Goal: Check status: Check status

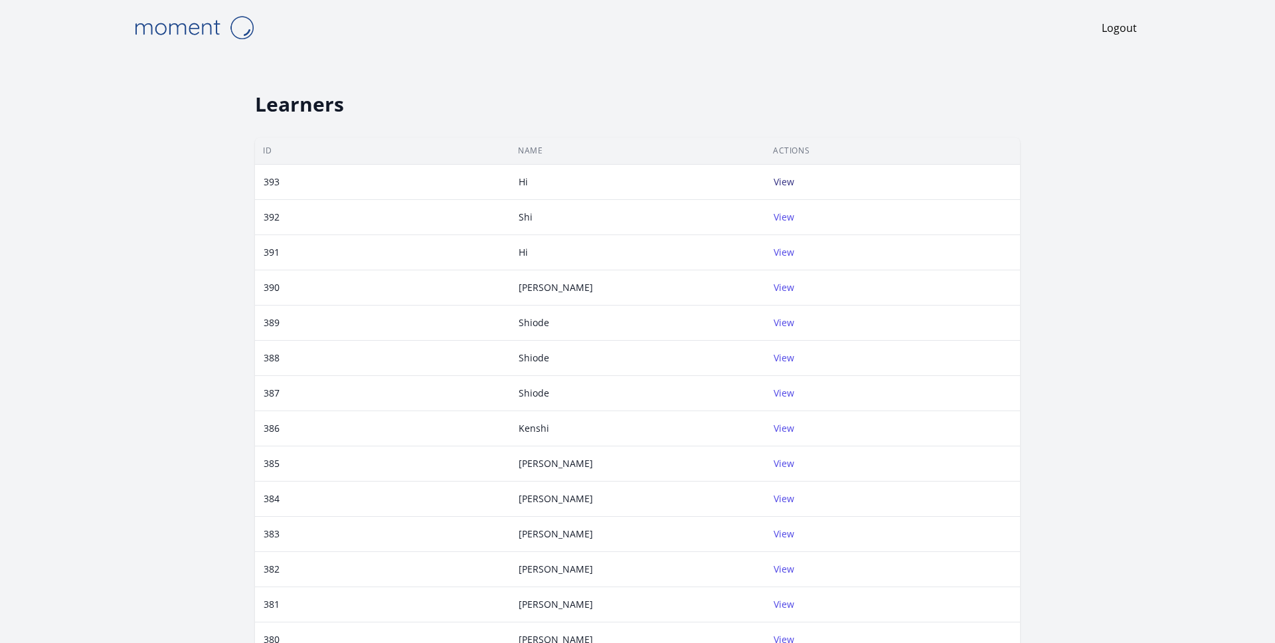
click at [637, 181] on link "View" at bounding box center [784, 181] width 21 height 13
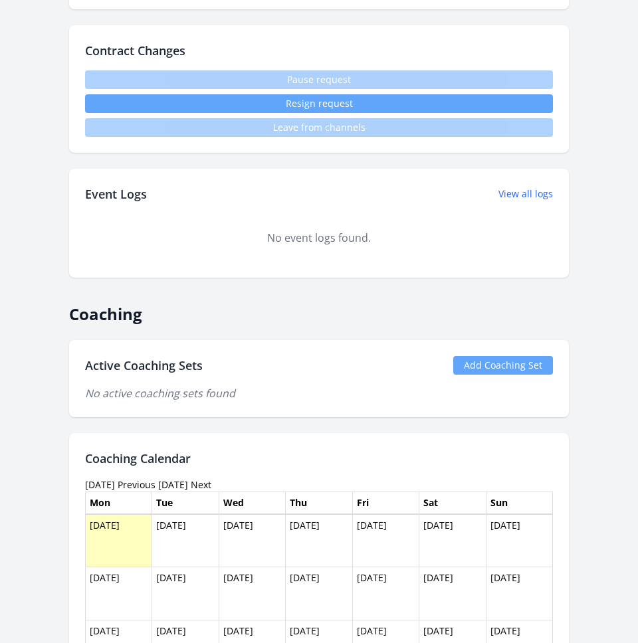
scroll to position [776, 0]
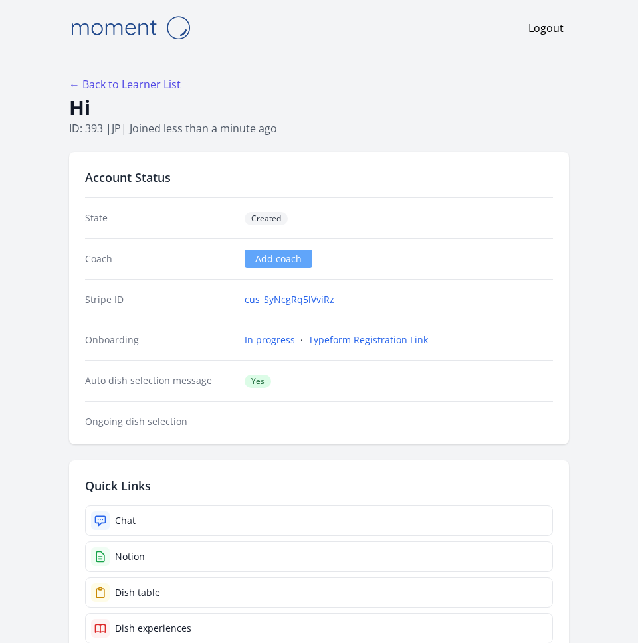
scroll to position [776, 0]
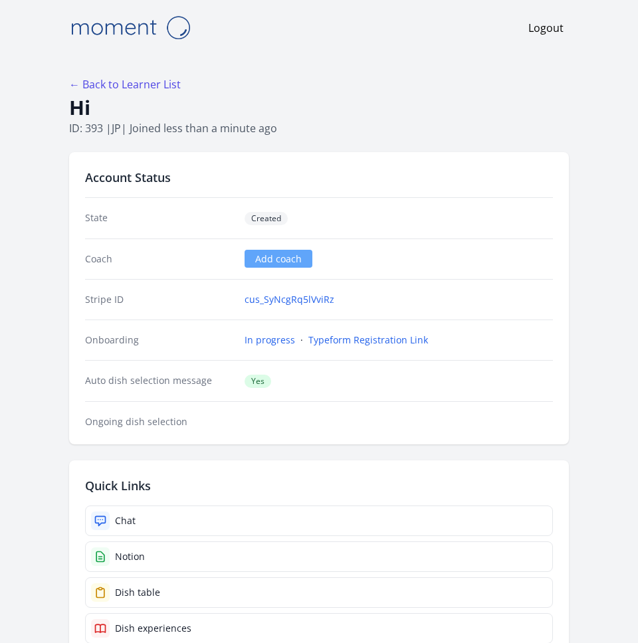
scroll to position [776, 0]
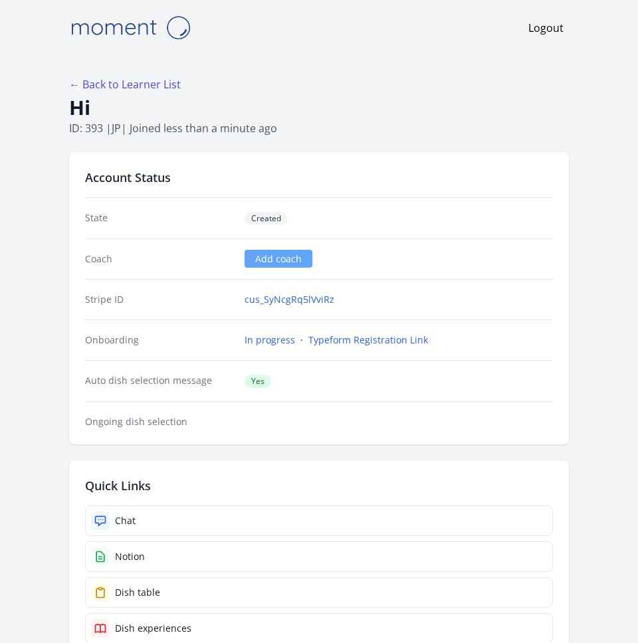
scroll to position [776, 0]
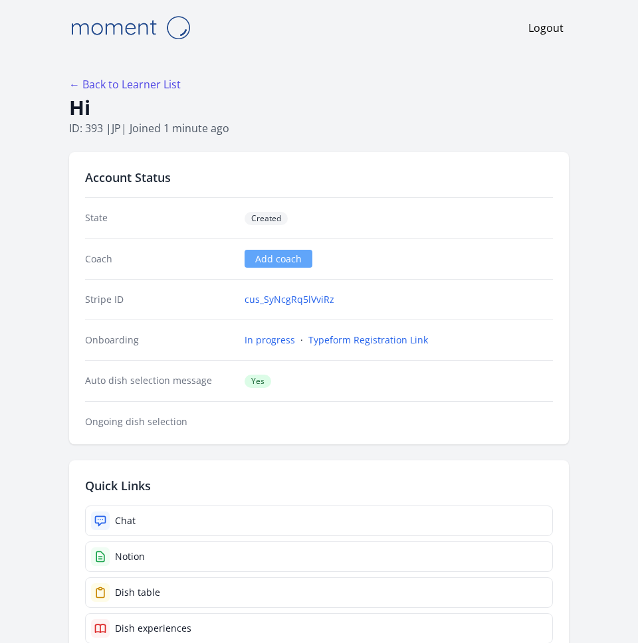
scroll to position [776, 0]
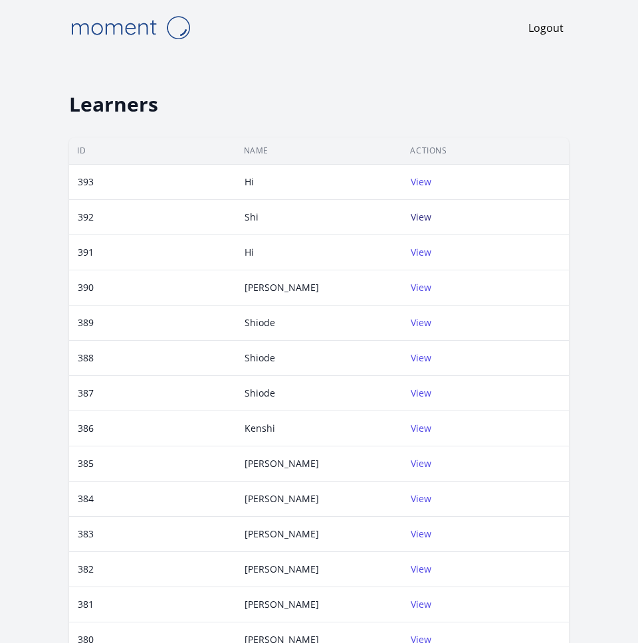
click at [425, 214] on link "View" at bounding box center [420, 217] width 21 height 13
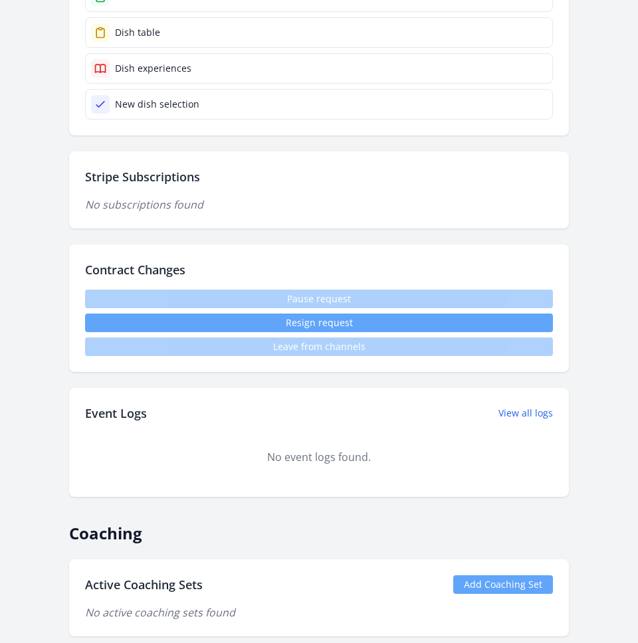
scroll to position [789, 0]
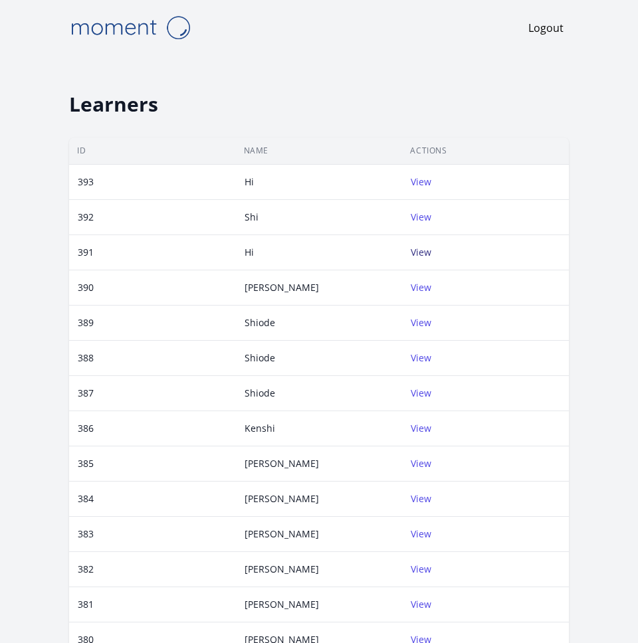
click at [412, 252] on link "View" at bounding box center [420, 252] width 21 height 13
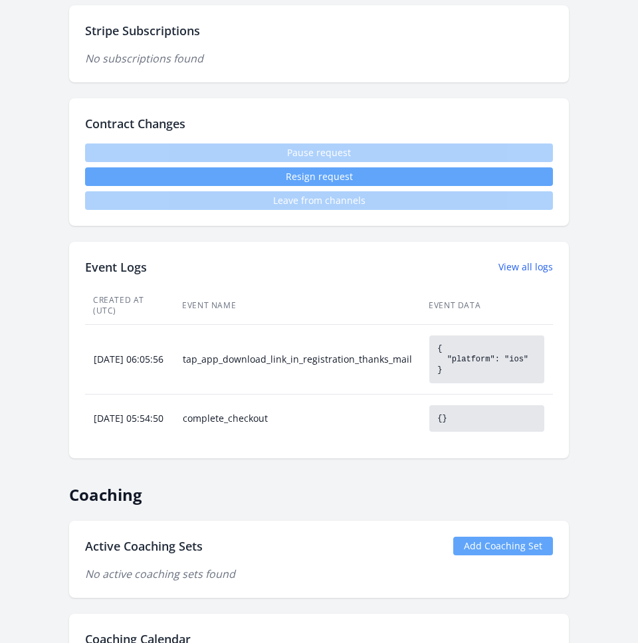
scroll to position [707, 0]
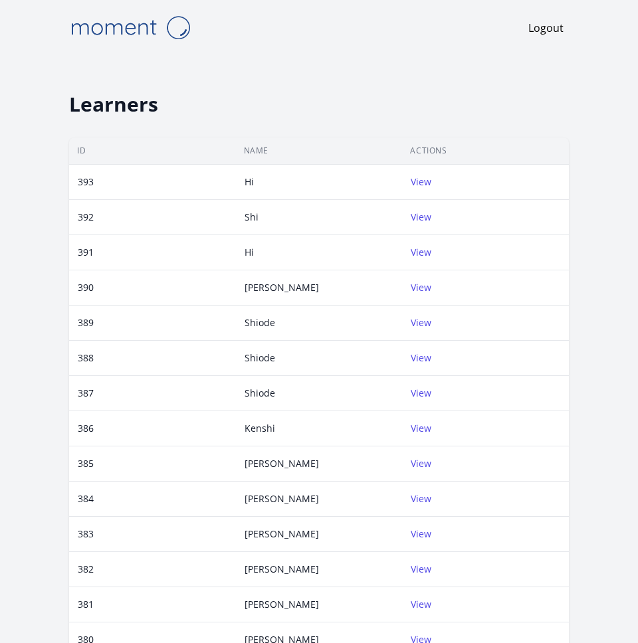
click at [572, 120] on div "Learners ID Name Actions 393 Hi View 392 Shi View 391 Hi View 390 [PERSON_NAME]…" at bounding box center [319, 505] width 510 height 901
click at [420, 184] on link "View" at bounding box center [420, 181] width 21 height 13
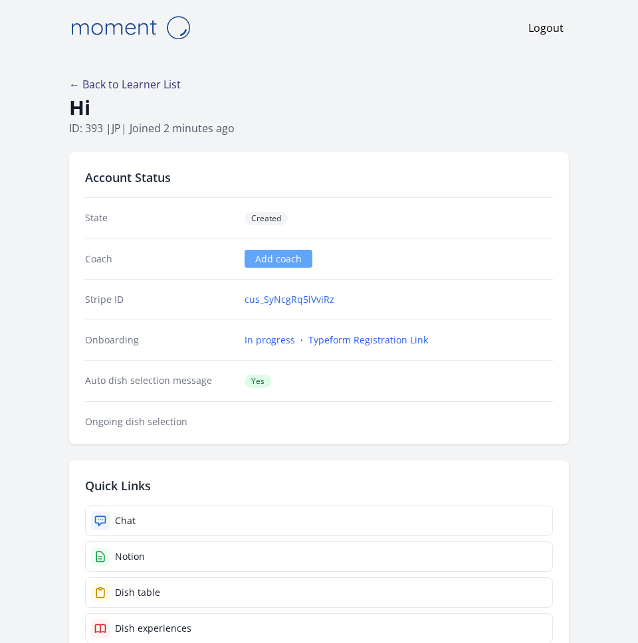
click at [145, 80] on link "← Back to Learner List" at bounding box center [125, 84] width 112 height 15
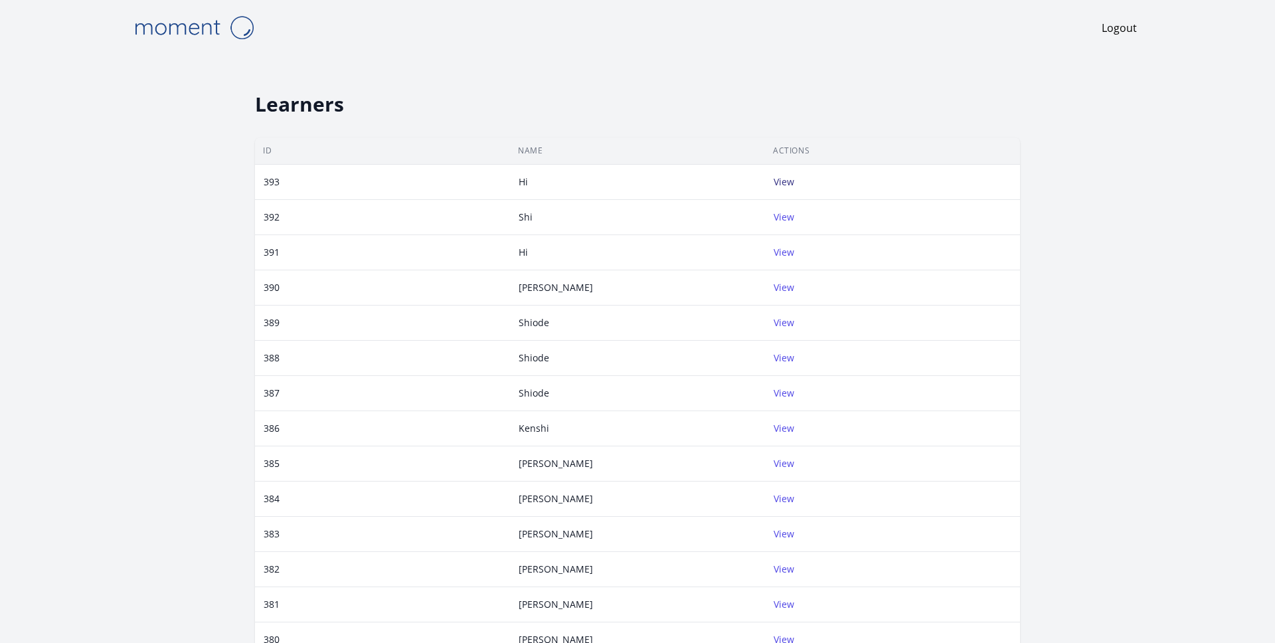
click at [637, 180] on link "View" at bounding box center [784, 181] width 21 height 13
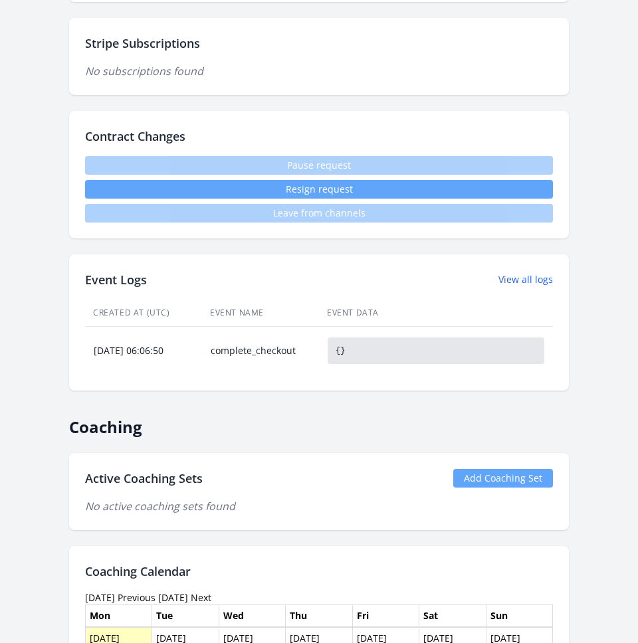
scroll to position [699, 0]
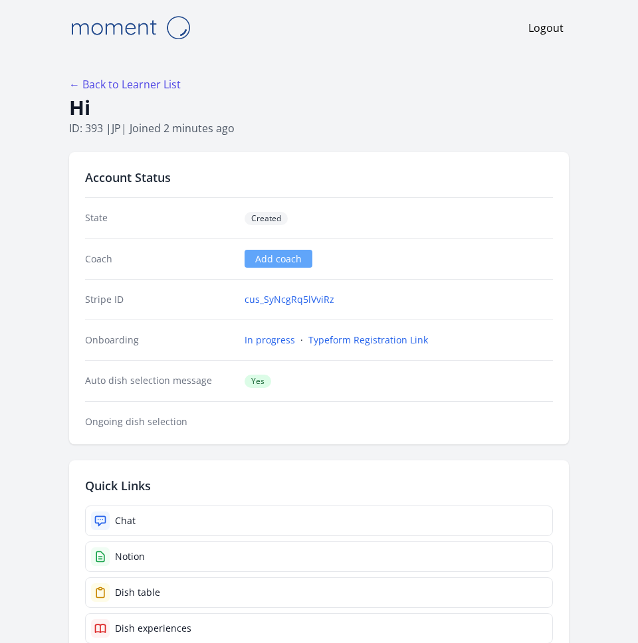
scroll to position [699, 0]
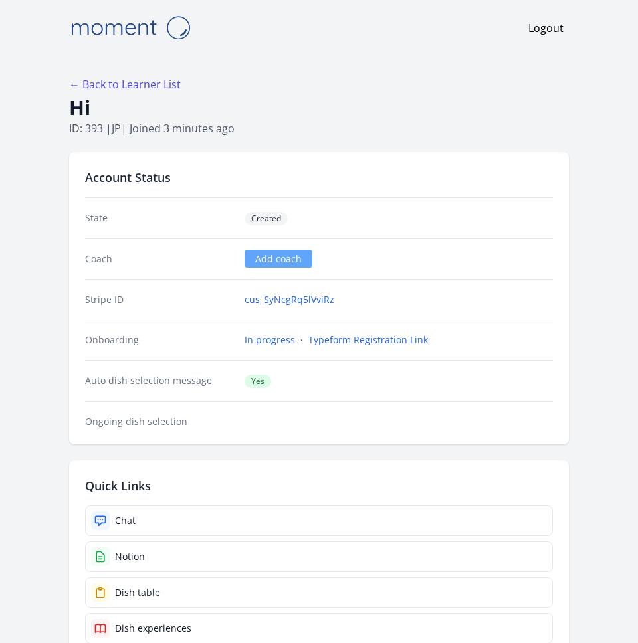
scroll to position [699, 0]
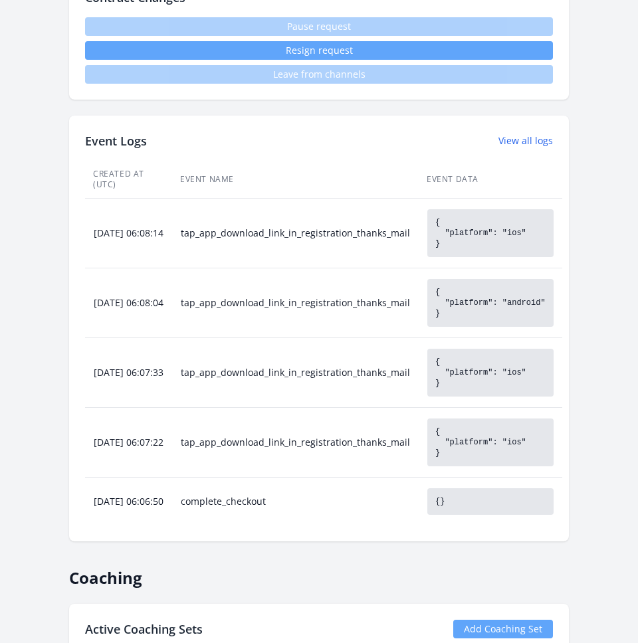
scroll to position [840, 0]
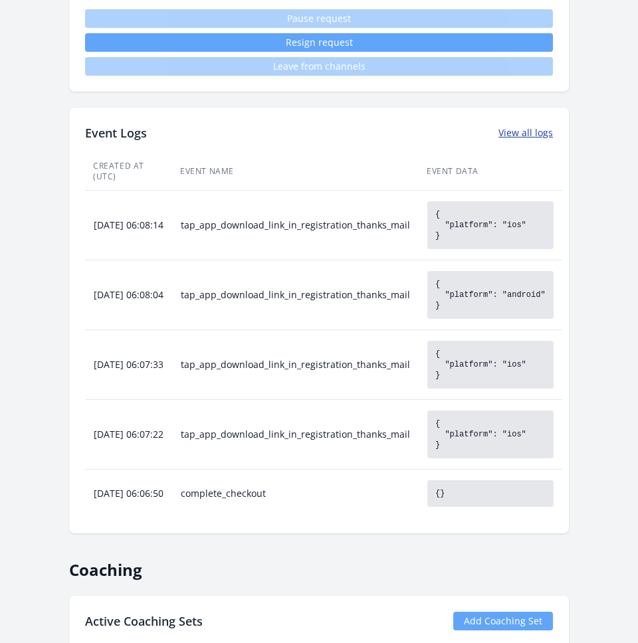
click at [539, 132] on link "View all logs" at bounding box center [525, 132] width 54 height 13
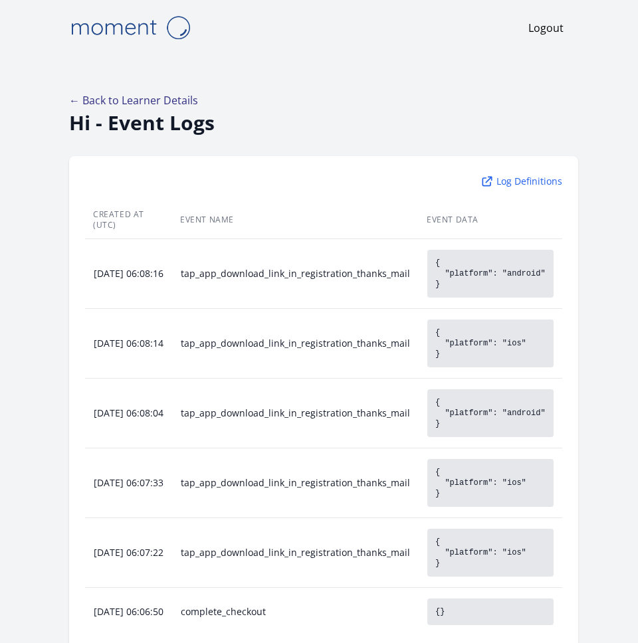
click at [157, 102] on link "← Back to Learner Details" at bounding box center [133, 100] width 129 height 15
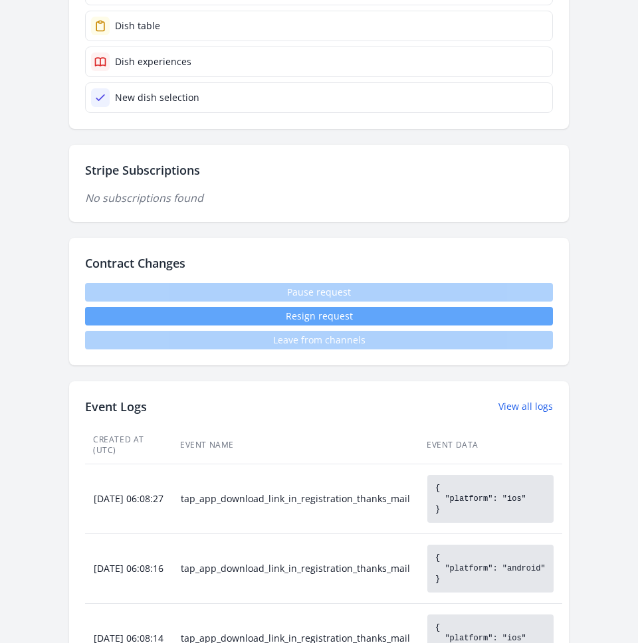
scroll to position [536, 0]
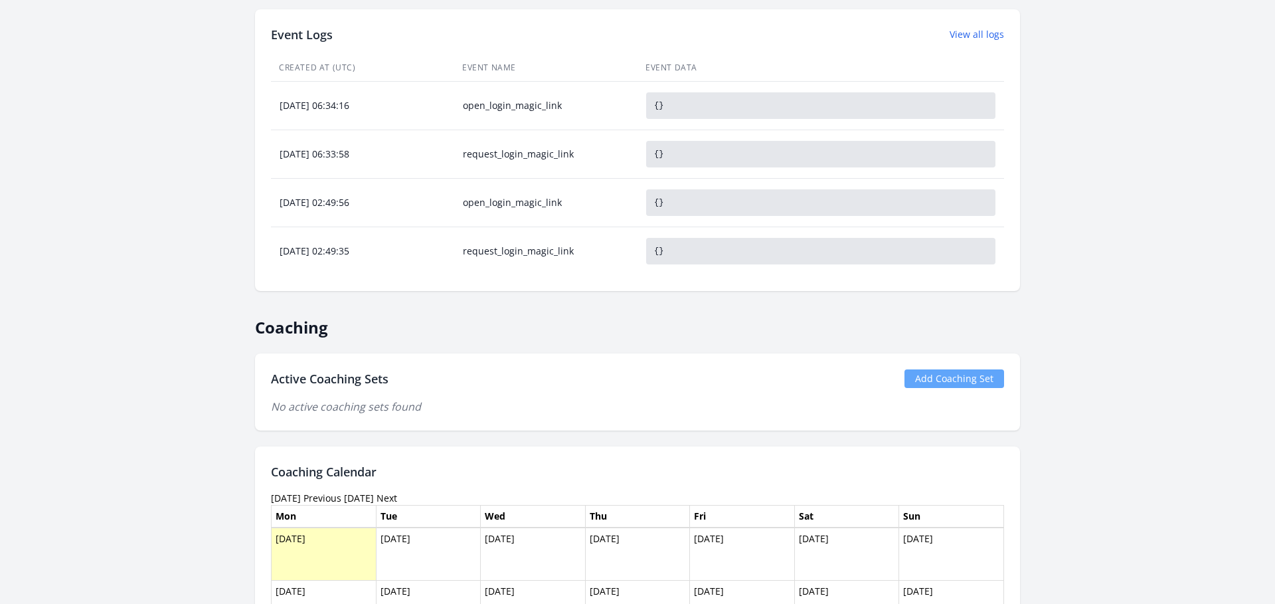
scroll to position [610, 0]
